Goal: Browse casually

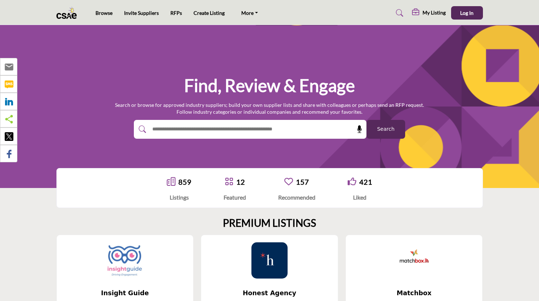
scroll to position [96, 0]
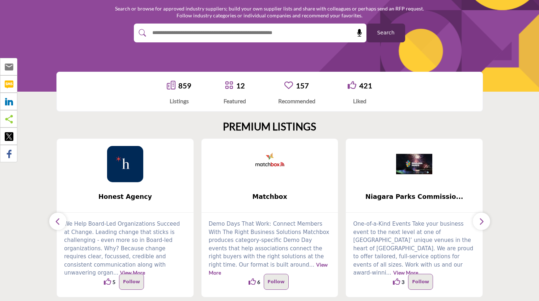
click at [483, 217] on icon "button" at bounding box center [482, 221] width 6 height 9
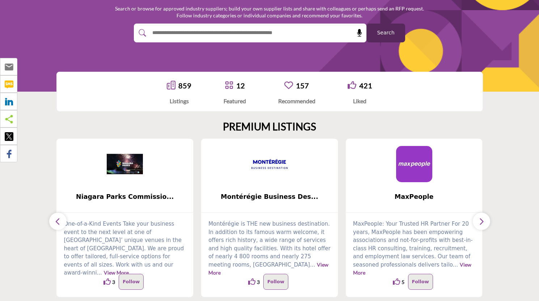
click at [483, 217] on icon "button" at bounding box center [482, 221] width 6 height 9
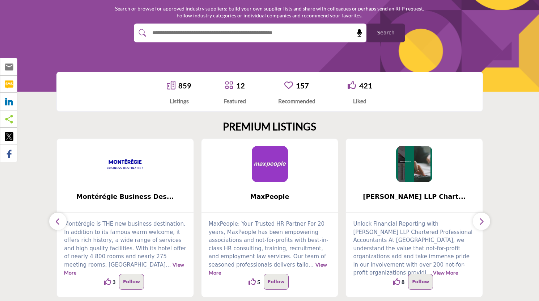
click at [483, 217] on icon "button" at bounding box center [482, 221] width 6 height 9
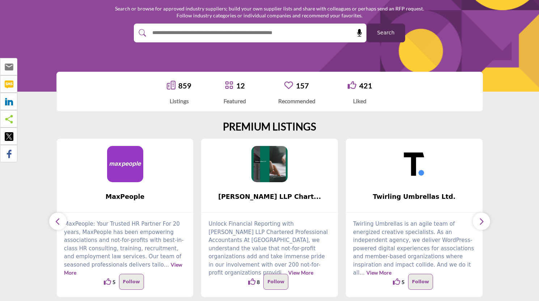
click at [483, 217] on icon "button" at bounding box center [482, 221] width 6 height 9
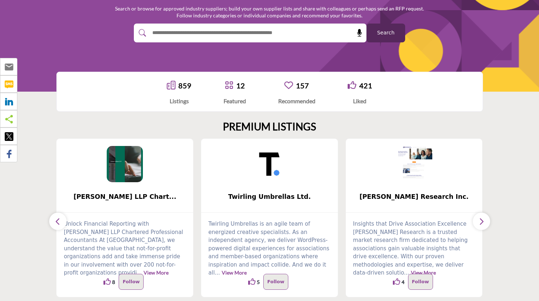
click at [483, 217] on icon "button" at bounding box center [482, 221] width 6 height 9
